Goal: Download file/media

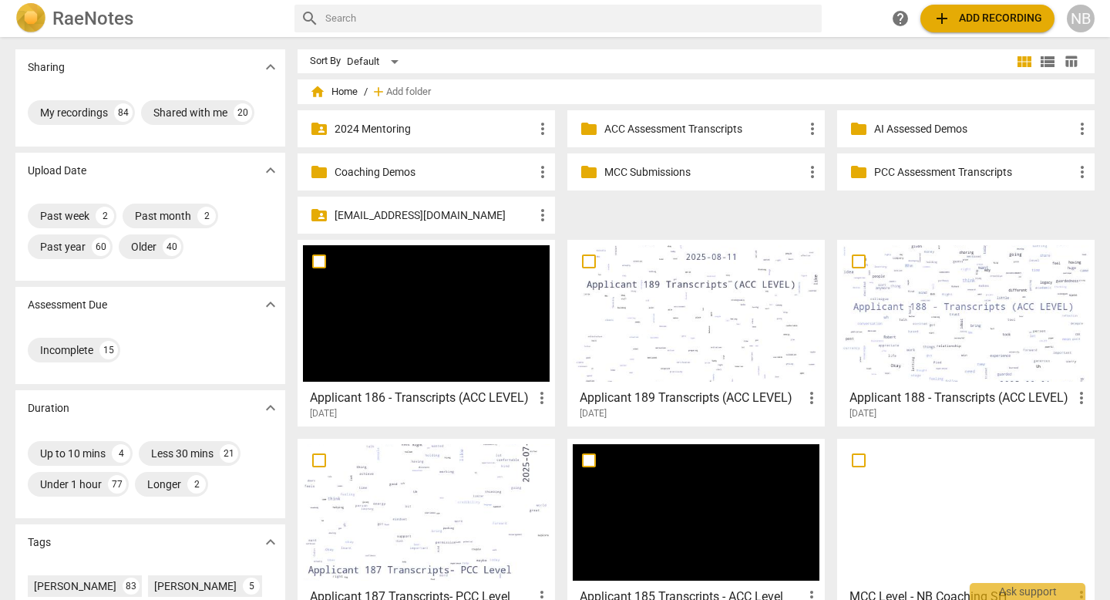
click at [631, 172] on p "MCC Submissions" at bounding box center [703, 172] width 199 height 16
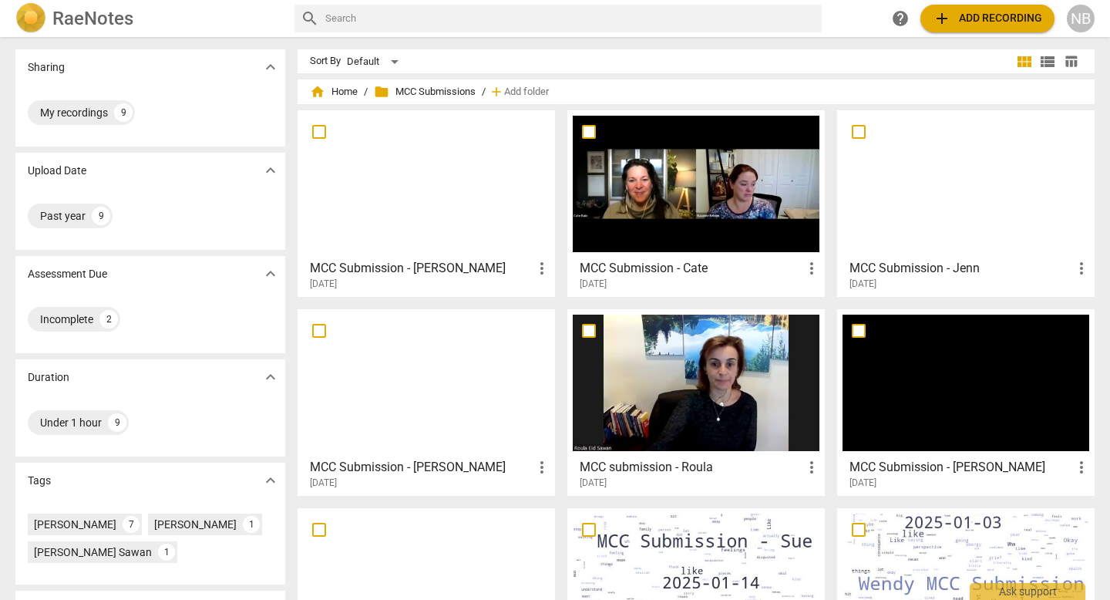
click at [769, 268] on h3 "MCC Submission - Cate" at bounding box center [691, 268] width 223 height 19
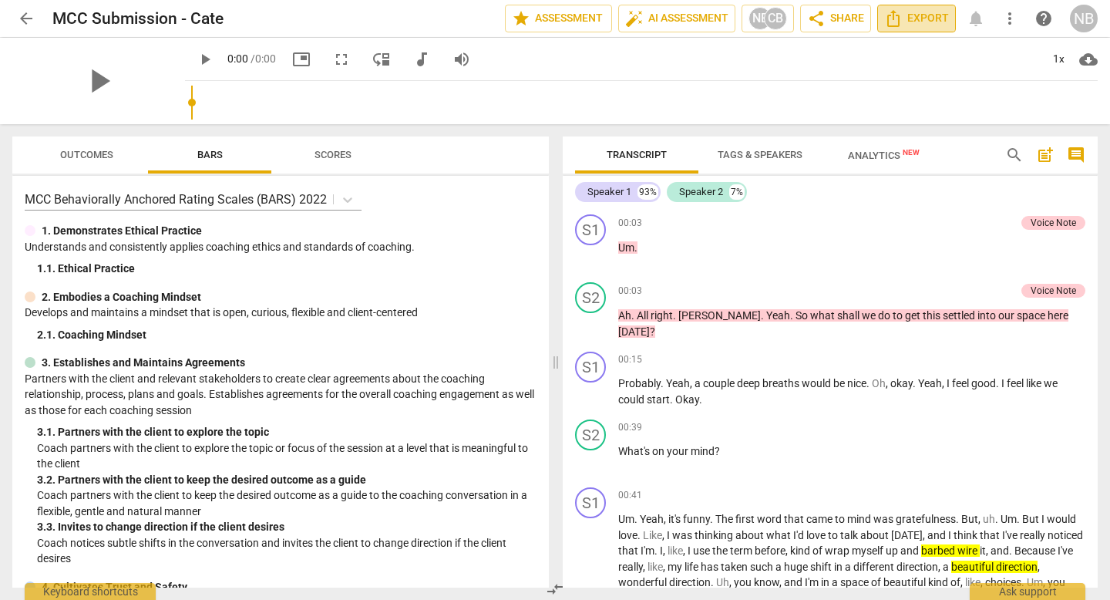
click at [913, 22] on span "Export" at bounding box center [916, 18] width 65 height 19
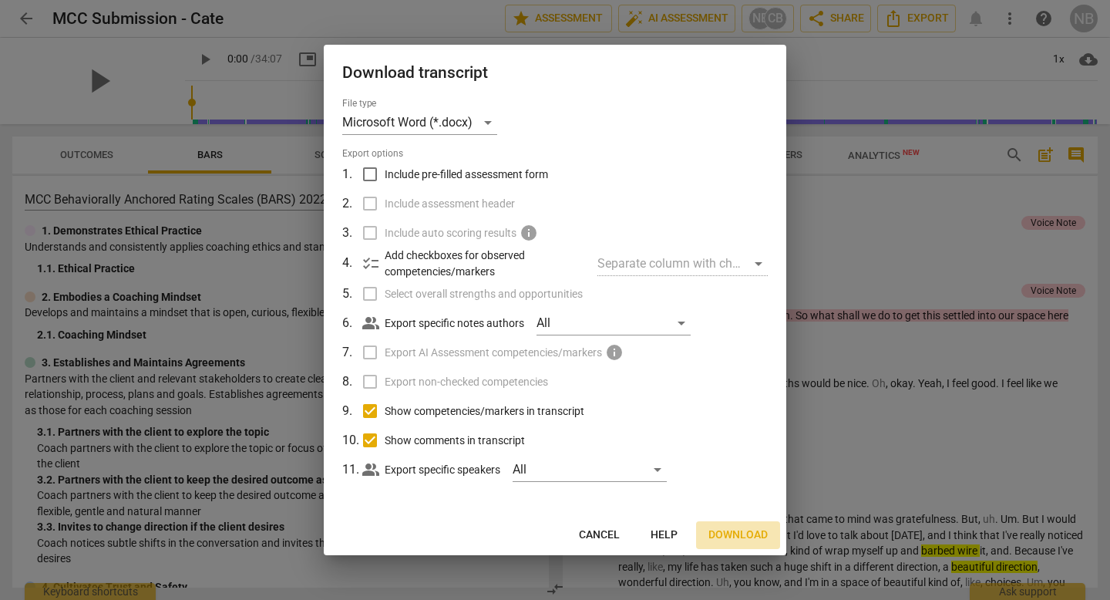
click at [723, 536] on span "Download" at bounding box center [737, 534] width 59 height 15
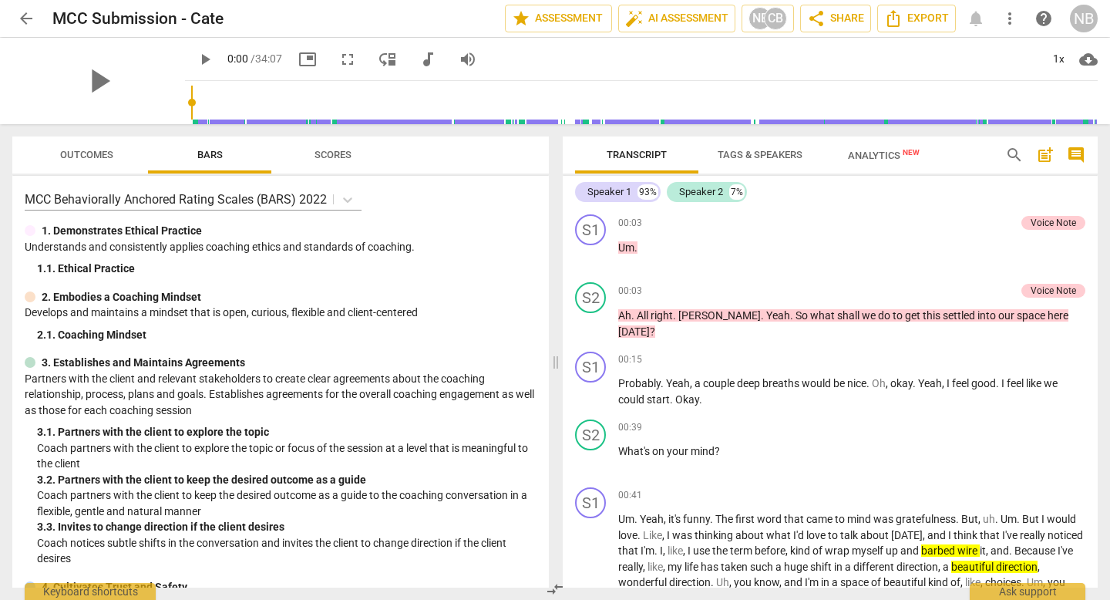
click at [1031, 40] on div "play_arrow 0:00 / 34:07 picture_in_picture fullscreen move_down audiotrack volu…" at bounding box center [641, 59] width 913 height 43
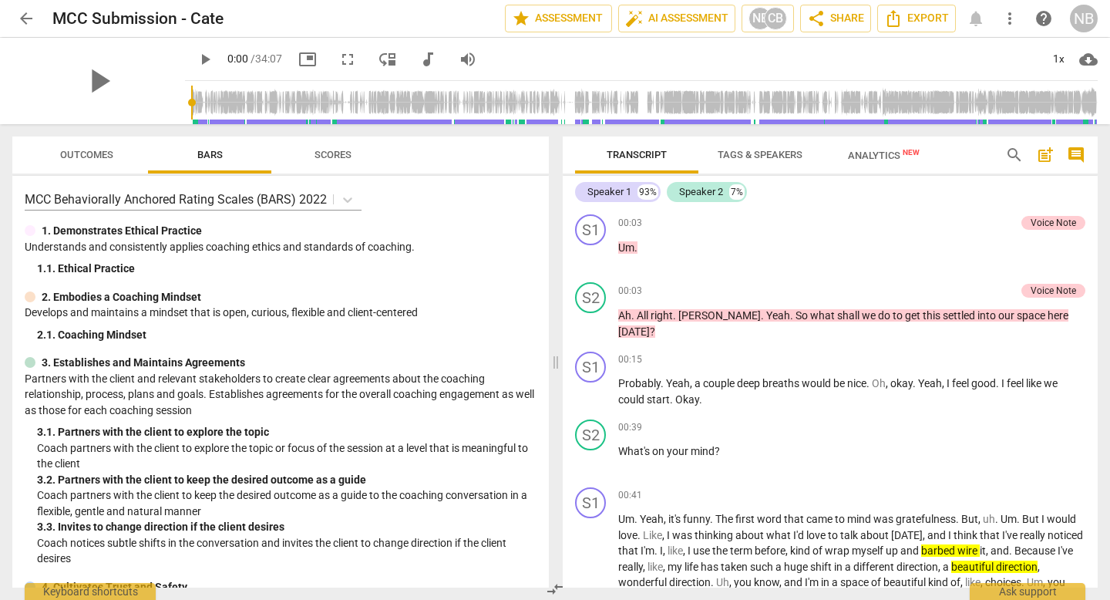
click at [1094, 64] on span "cloud_download" at bounding box center [1088, 59] width 19 height 19
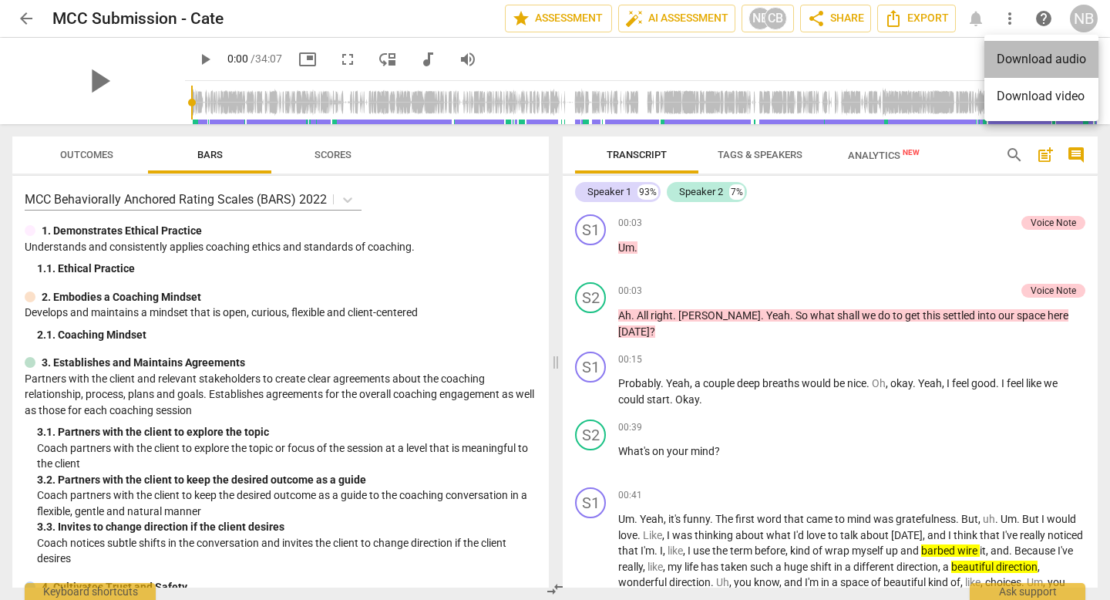
click at [1050, 60] on li "Download audio" at bounding box center [1041, 59] width 114 height 37
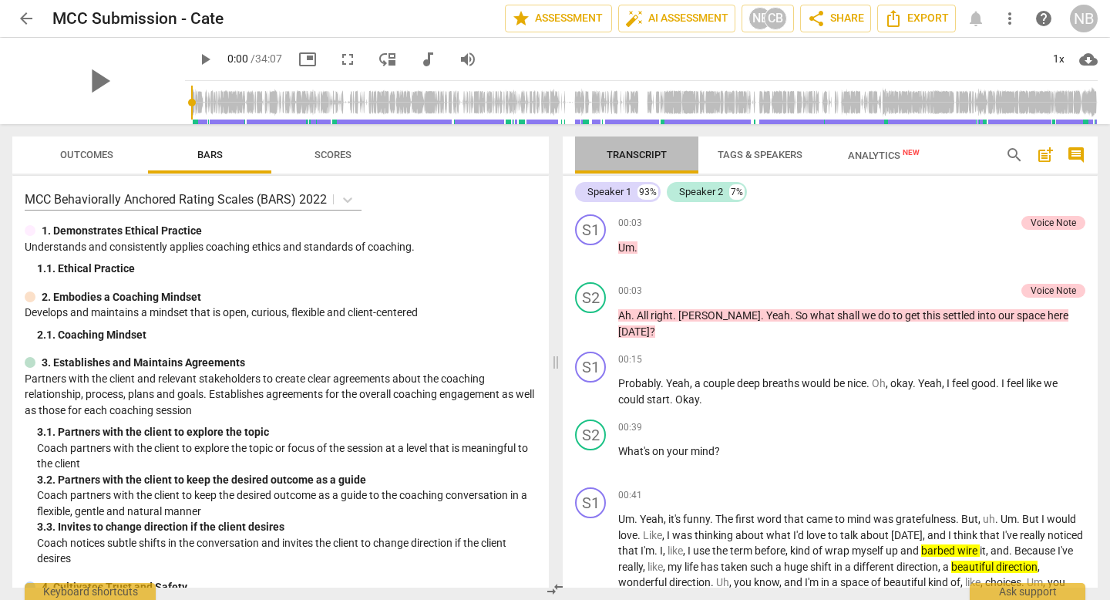
click at [660, 153] on span "Transcript" at bounding box center [637, 155] width 60 height 12
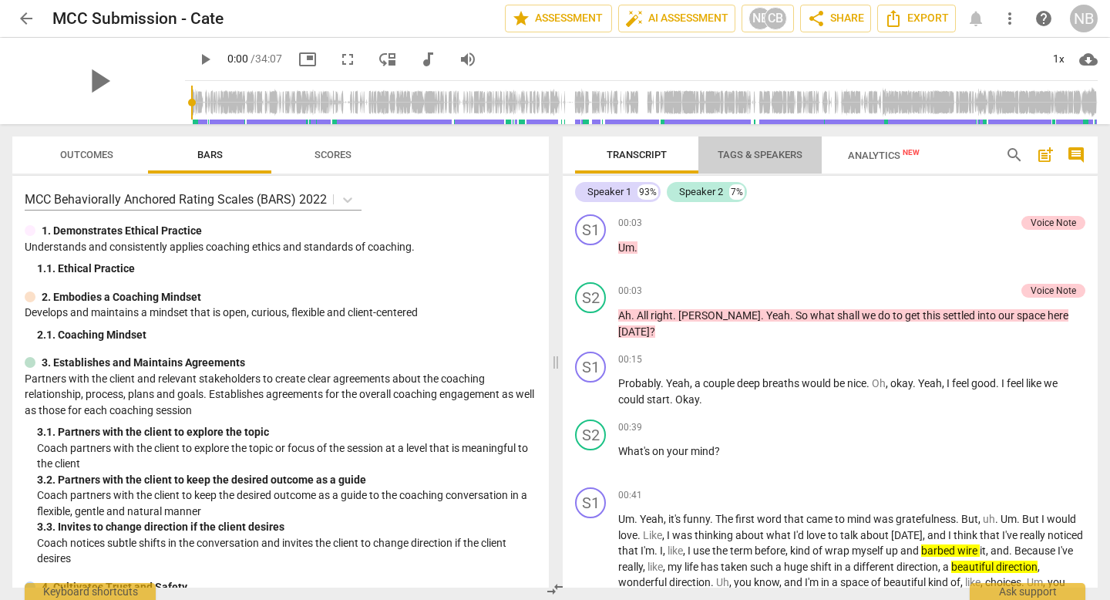
click at [735, 160] on span "Tags & Speakers" at bounding box center [760, 155] width 122 height 21
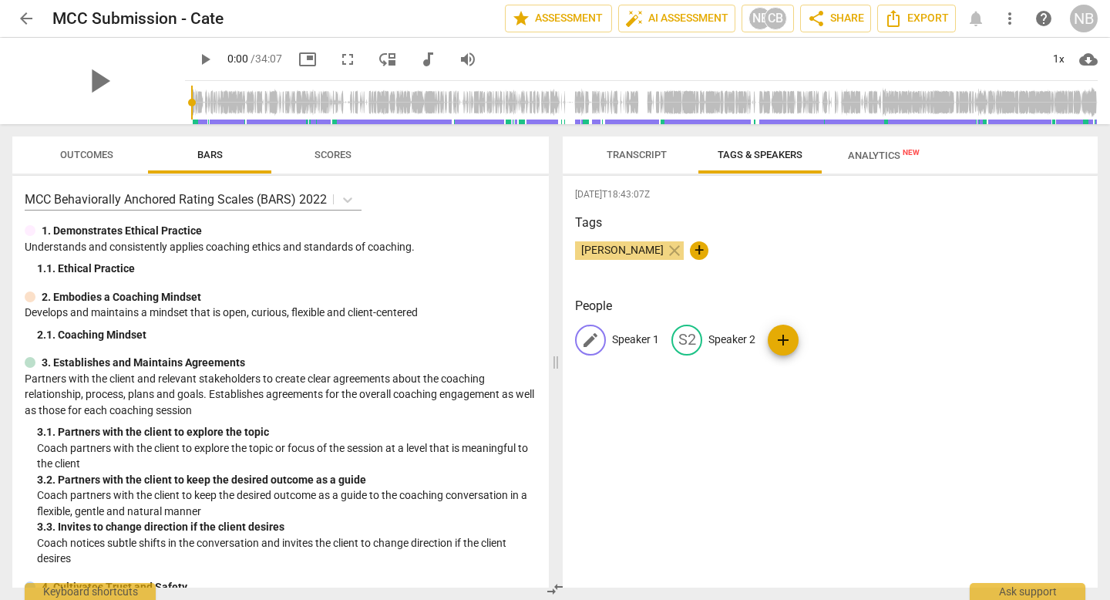
click at [645, 340] on p "Speaker 1" at bounding box center [635, 339] width 47 height 16
type input "Coach"
click at [836, 345] on p "Speaker 2" at bounding box center [832, 339] width 47 height 16
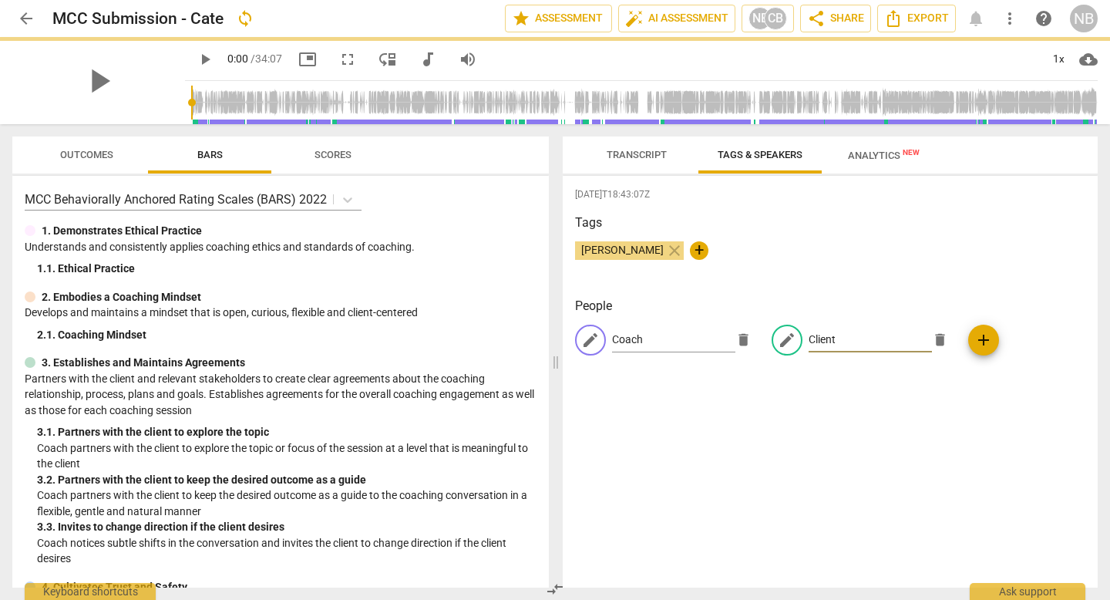
type input "Client"
click at [655, 149] on span "Transcript" at bounding box center [637, 155] width 60 height 12
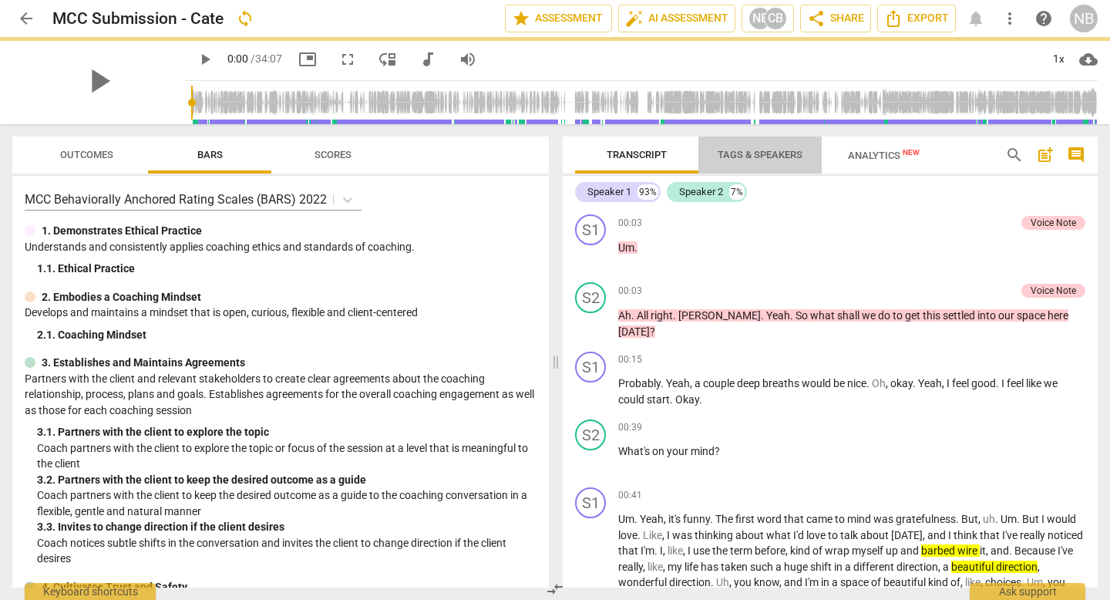
click at [775, 157] on span "Tags & Speakers" at bounding box center [760, 155] width 85 height 12
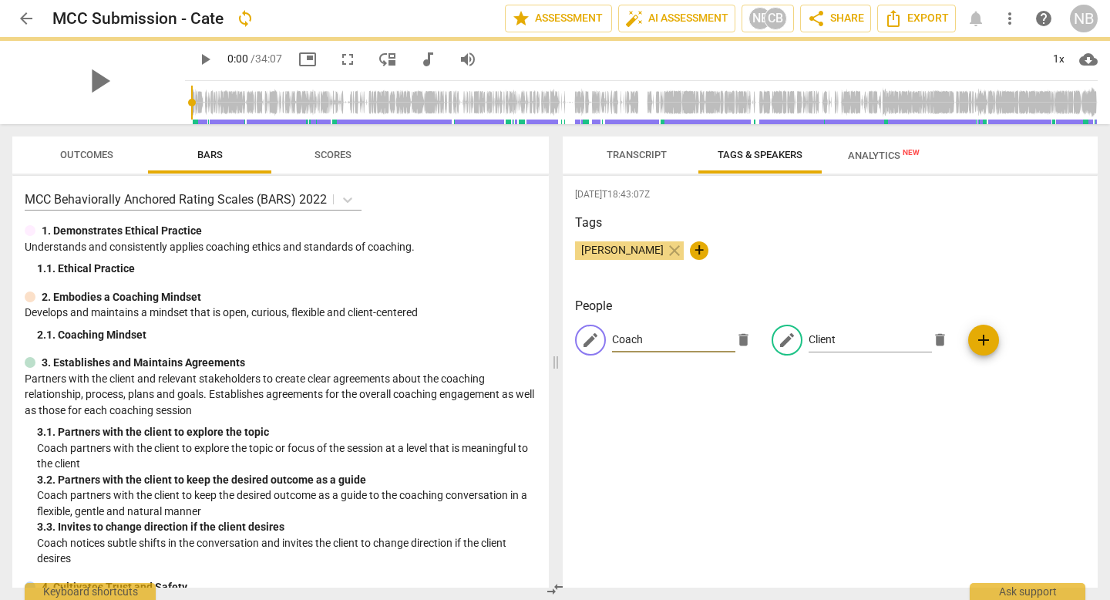
click at [672, 338] on input "Coach" at bounding box center [673, 340] width 123 height 25
type input "Client"
click at [838, 343] on input "Client" at bounding box center [870, 340] width 123 height 25
type input "Coach"
click at [628, 153] on span "Transcript" at bounding box center [637, 155] width 60 height 12
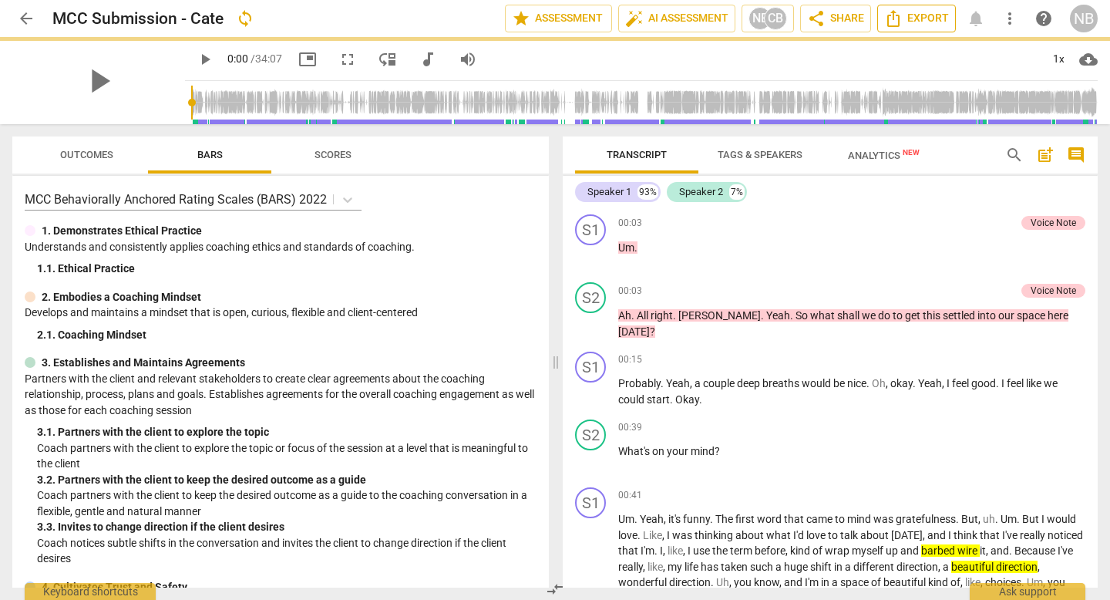
click at [944, 22] on span "Export" at bounding box center [916, 18] width 65 height 19
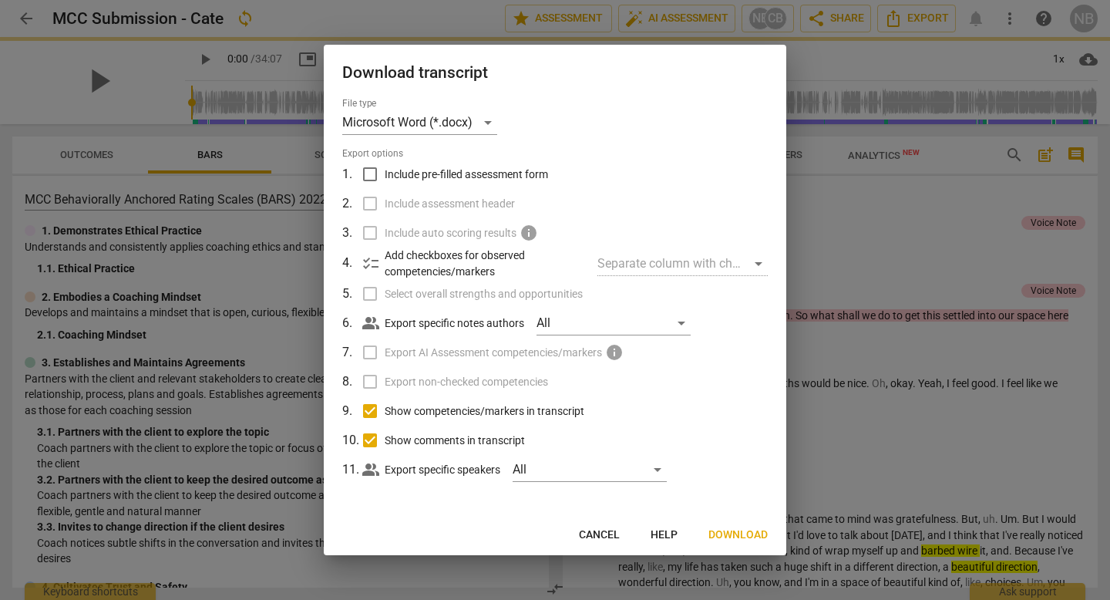
click at [717, 528] on span "Download" at bounding box center [737, 534] width 59 height 15
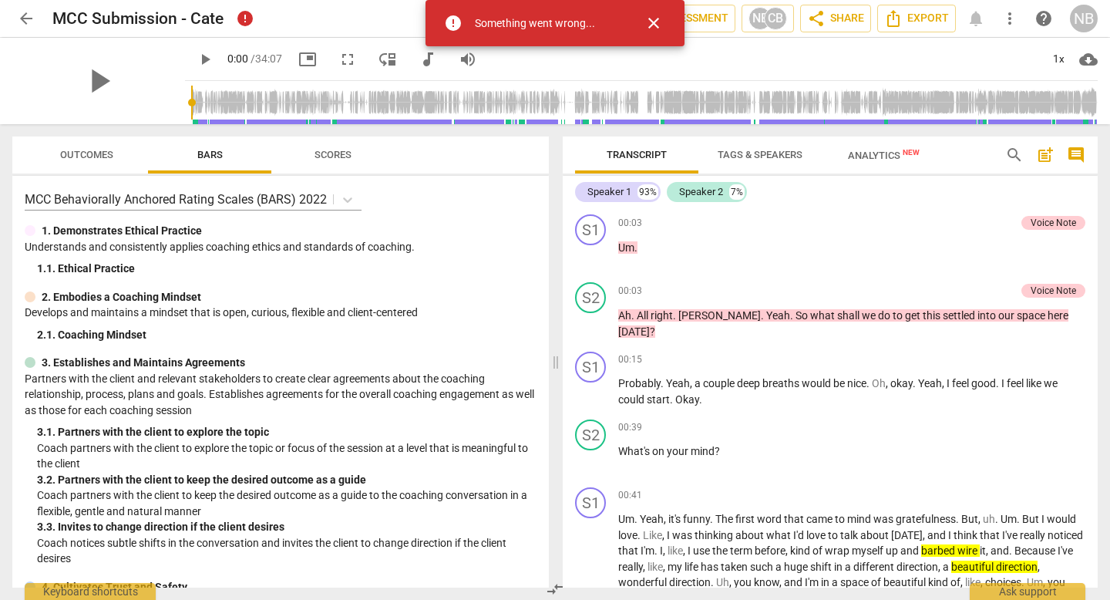
click at [967, 45] on div "play_arrow 0:00 / 34:07 picture_in_picture fullscreen move_down audiotrack volu…" at bounding box center [641, 59] width 913 height 43
click at [1021, 19] on span "more_vert" at bounding box center [1010, 18] width 28 height 19
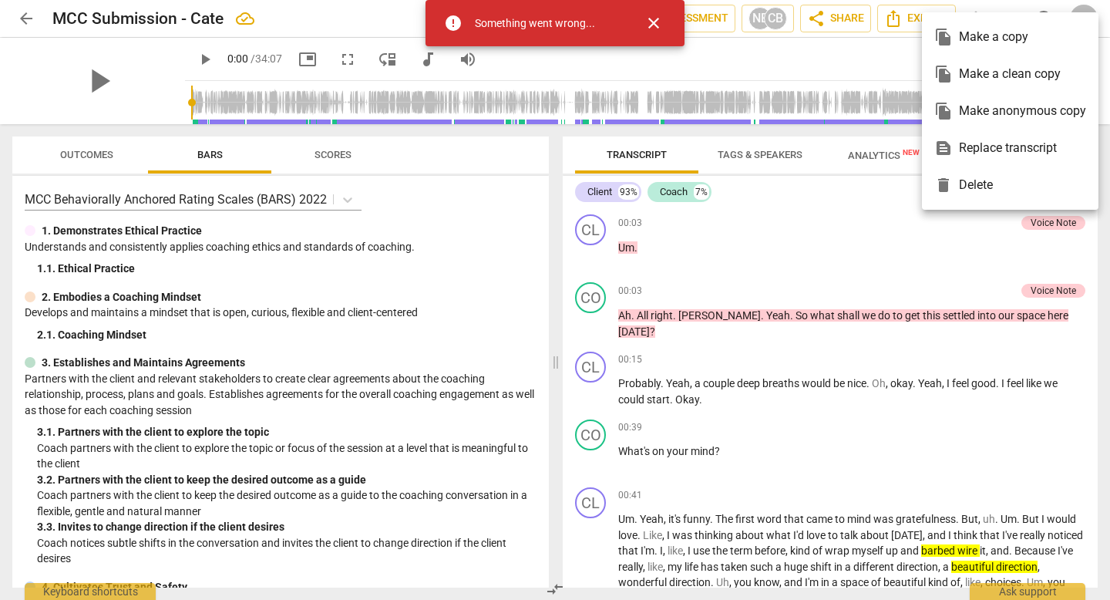
click at [896, 21] on div at bounding box center [555, 300] width 1110 height 600
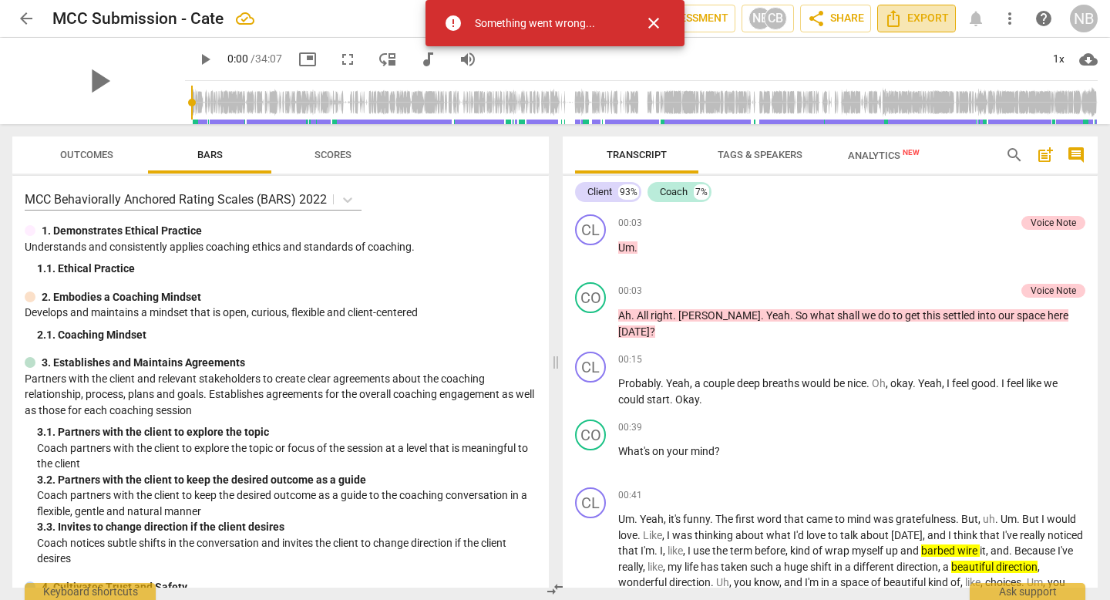
click at [920, 20] on span "Export" at bounding box center [916, 18] width 65 height 19
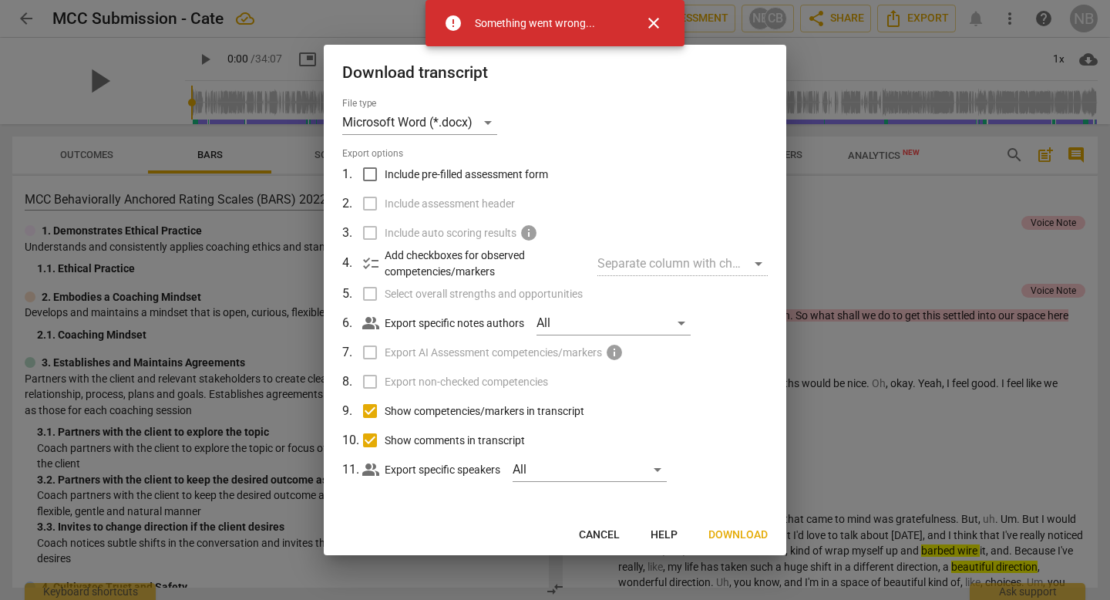
click at [721, 545] on button "Download" at bounding box center [738, 535] width 84 height 28
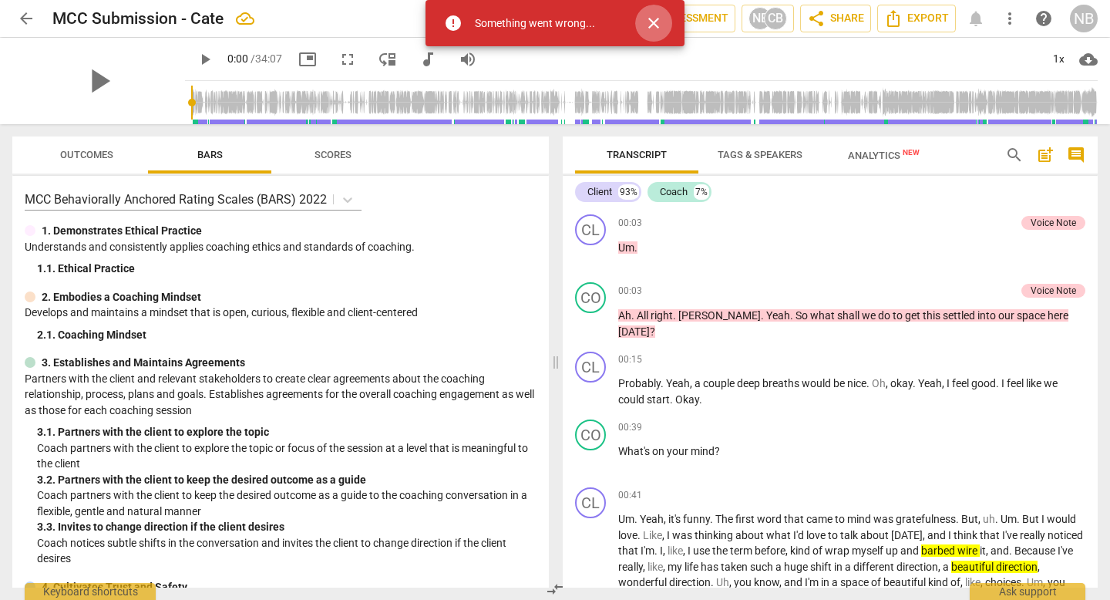
click at [659, 24] on span "close" at bounding box center [653, 23] width 19 height 19
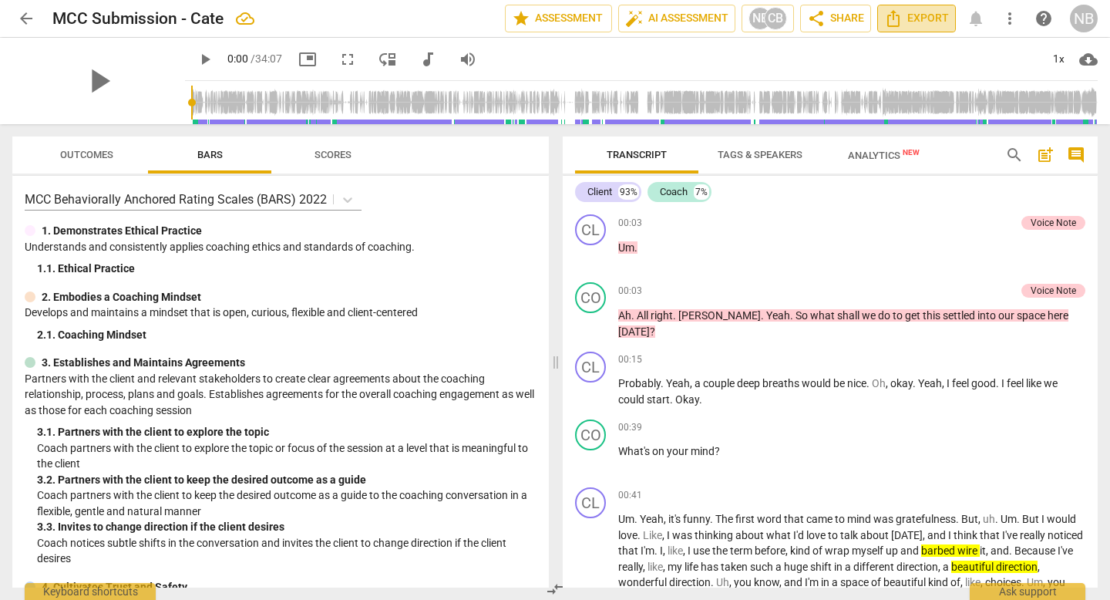
click at [931, 18] on span "Export" at bounding box center [916, 18] width 65 height 19
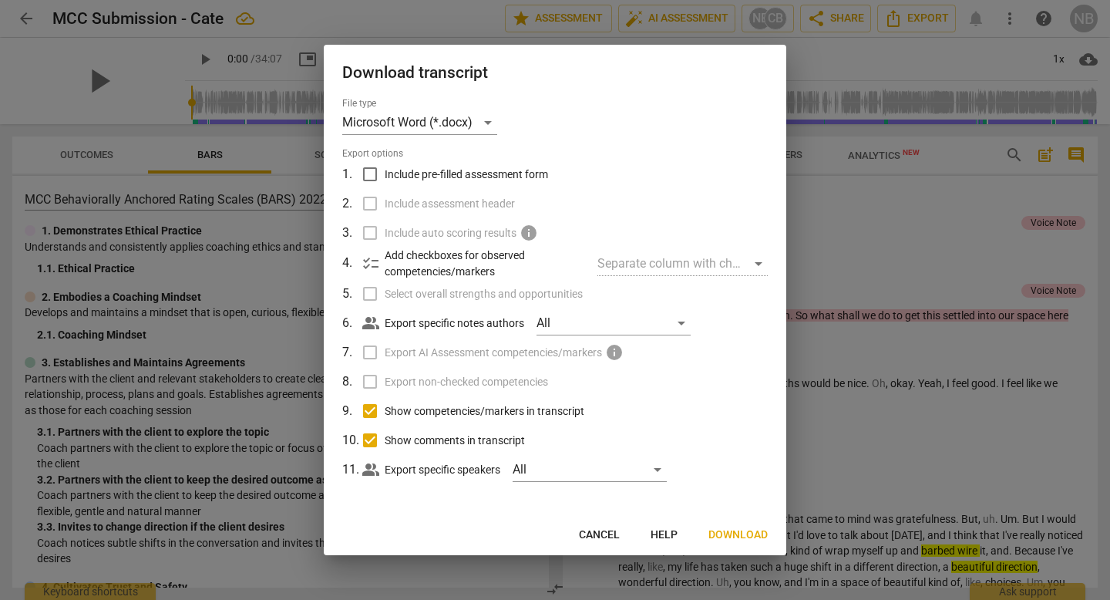
click at [370, 444] on input "Show comments in transcript" at bounding box center [369, 440] width 29 height 29
checkbox input "false"
click at [723, 530] on span "Download" at bounding box center [737, 534] width 59 height 15
